Goal: Check status

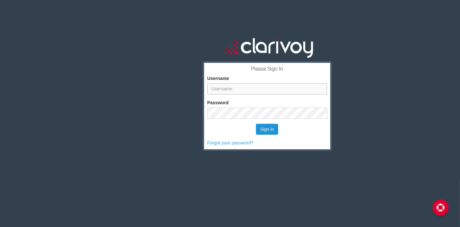
type input "lmorton"
click at [266, 132] on button "Sign in" at bounding box center [267, 129] width 22 height 11
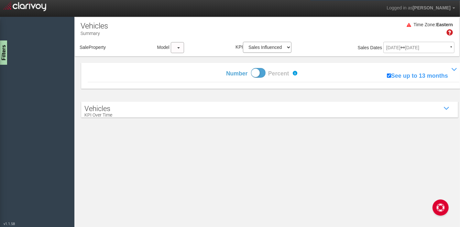
select select "object:37"
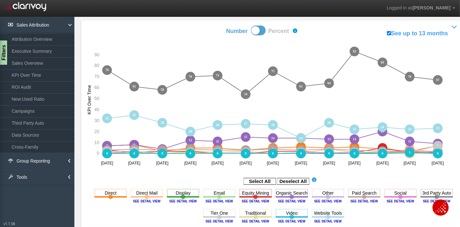
scroll to position [72, 0]
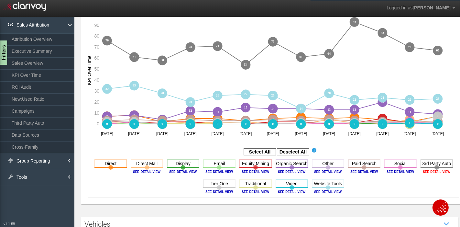
click at [434, 171] on image at bounding box center [436, 171] width 29 height 4
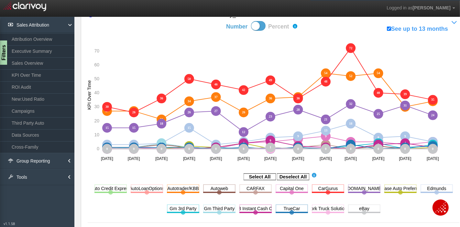
scroll to position [44, 0]
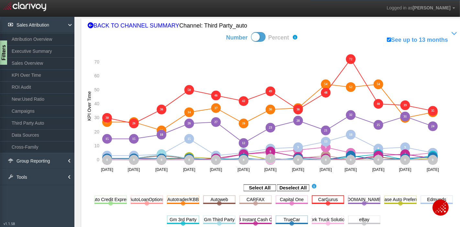
click at [330, 201] on rect at bounding box center [328, 199] width 32 height 8
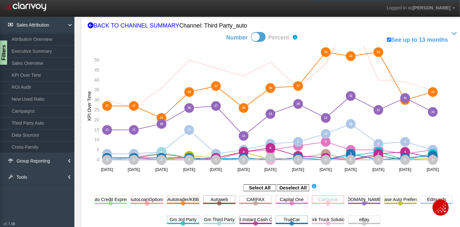
click at [324, 202] on rect at bounding box center [328, 199] width 32 height 8
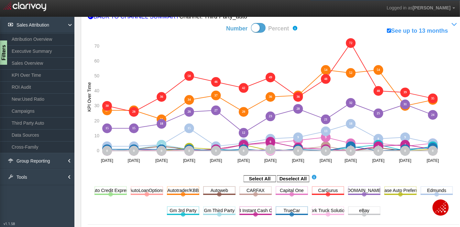
scroll to position [48, 0]
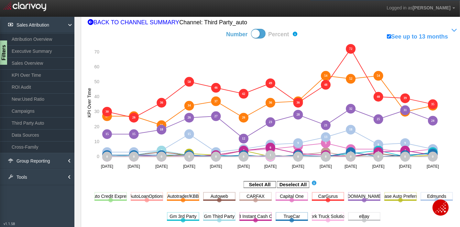
click at [326, 201] on circle at bounding box center [328, 200] width 5 height 5
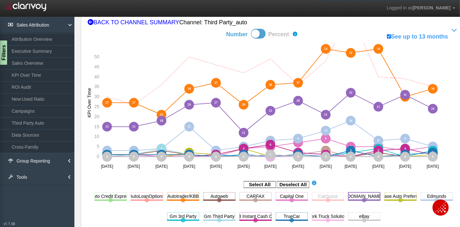
click at [358, 198] on rect at bounding box center [364, 196] width 32 height 8
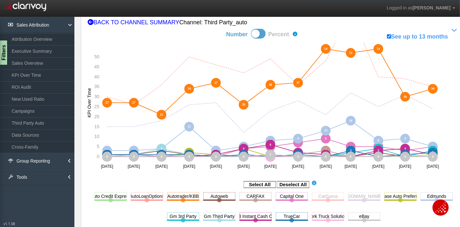
click at [362, 201] on circle at bounding box center [364, 200] width 5 height 5
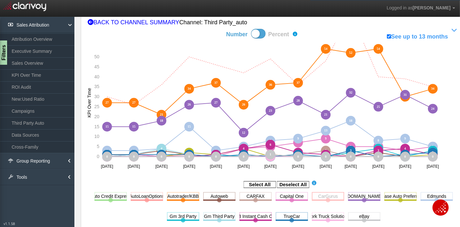
click at [324, 199] on rect at bounding box center [328, 196] width 32 height 8
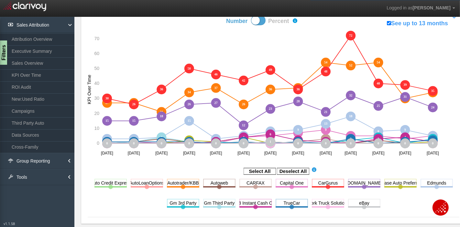
scroll to position [50, 0]
